Goal: Obtain resource: Obtain resource

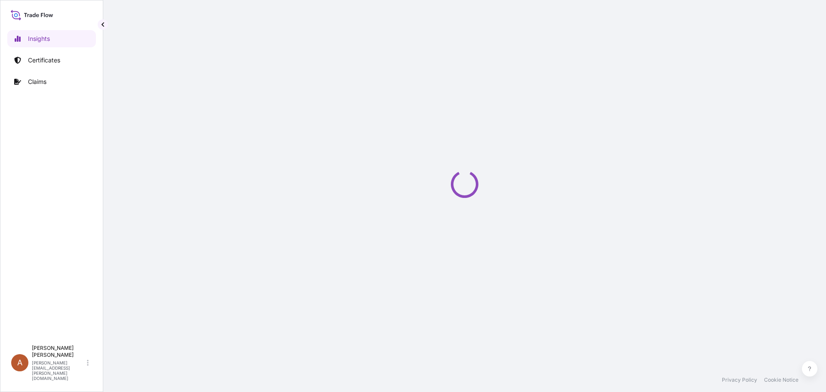
select select "2025"
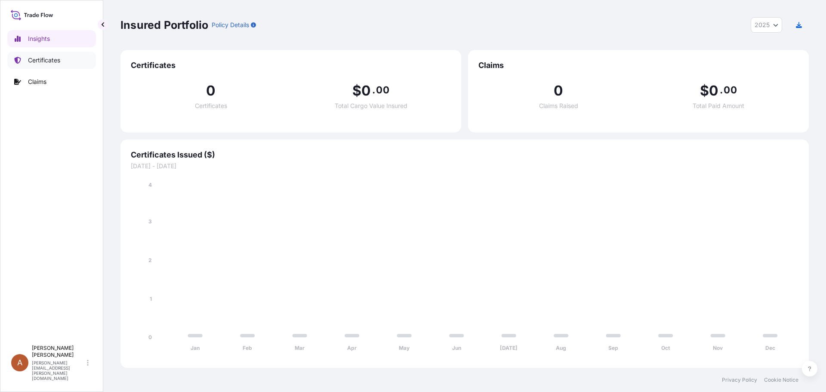
click at [43, 62] on p "Certificates" at bounding box center [44, 60] width 32 height 9
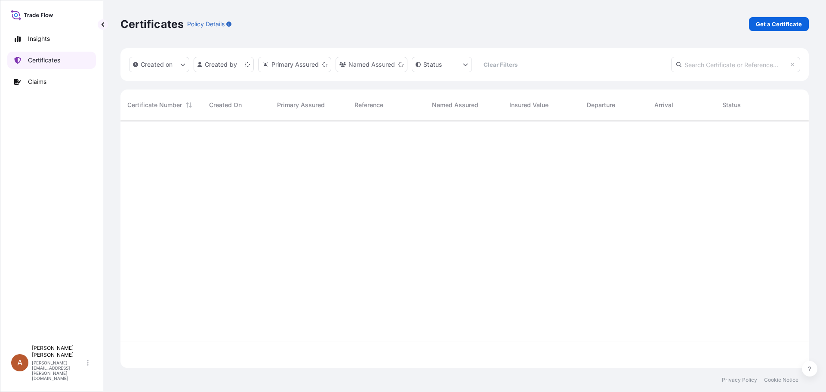
scroll to position [246, 682]
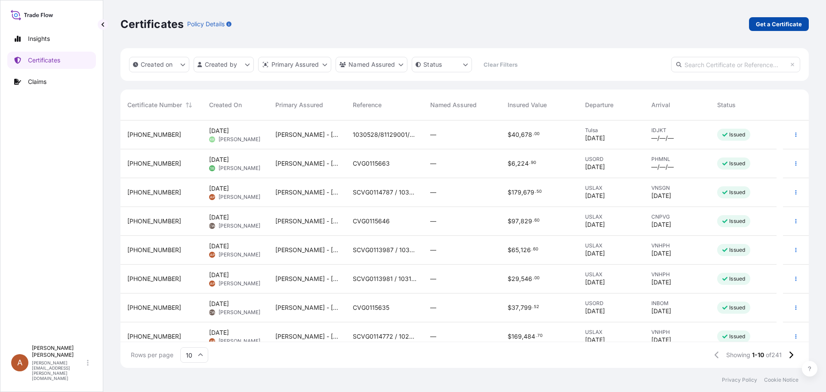
click at [771, 26] on p "Get a Certificate" at bounding box center [779, 24] width 46 height 9
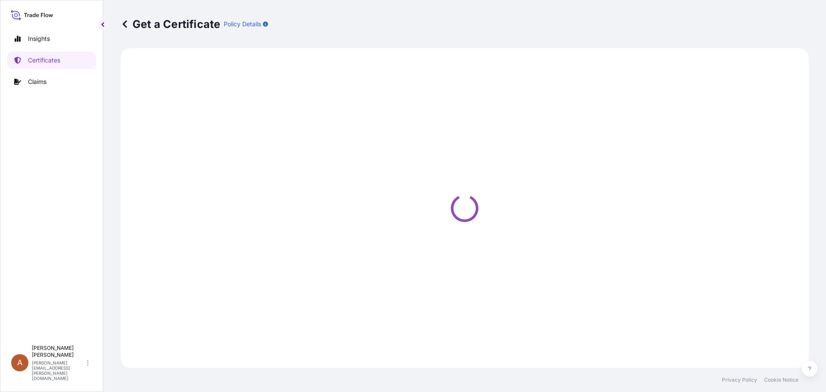
select select "Sea"
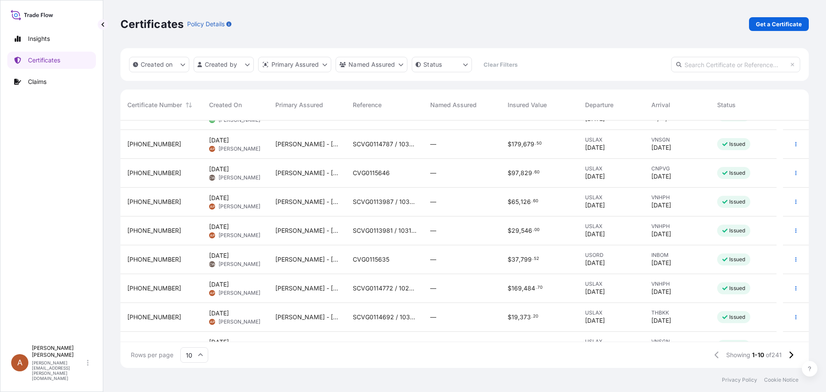
scroll to position [67, 0]
